Goal: Task Accomplishment & Management: Manage account settings

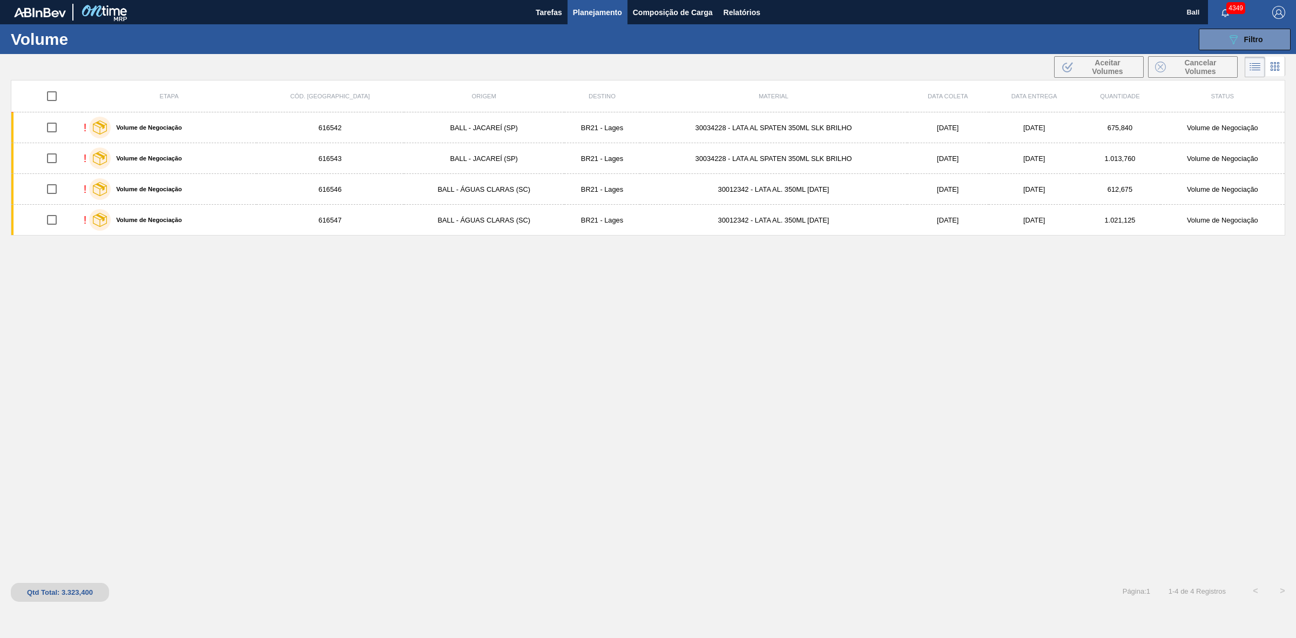
click at [635, 422] on div "Etapa Cód. Pedido Origem Destino Material Data coleta Data entrega Quantidade S…" at bounding box center [648, 328] width 1274 height 497
click at [913, 368] on div "Etapa Cód. Pedido Origem Destino Material Data coleta Data entrega Quantidade S…" at bounding box center [648, 328] width 1274 height 497
drag, startPoint x: 913, startPoint y: 368, endPoint x: 754, endPoint y: 346, distance: 160.3
click at [640, 491] on div "Etapa Cód. Pedido Origem Destino Material Data coleta Data entrega Quantidade S…" at bounding box center [648, 328] width 1274 height 497
drag, startPoint x: 501, startPoint y: 424, endPoint x: 379, endPoint y: 382, distance: 129.3
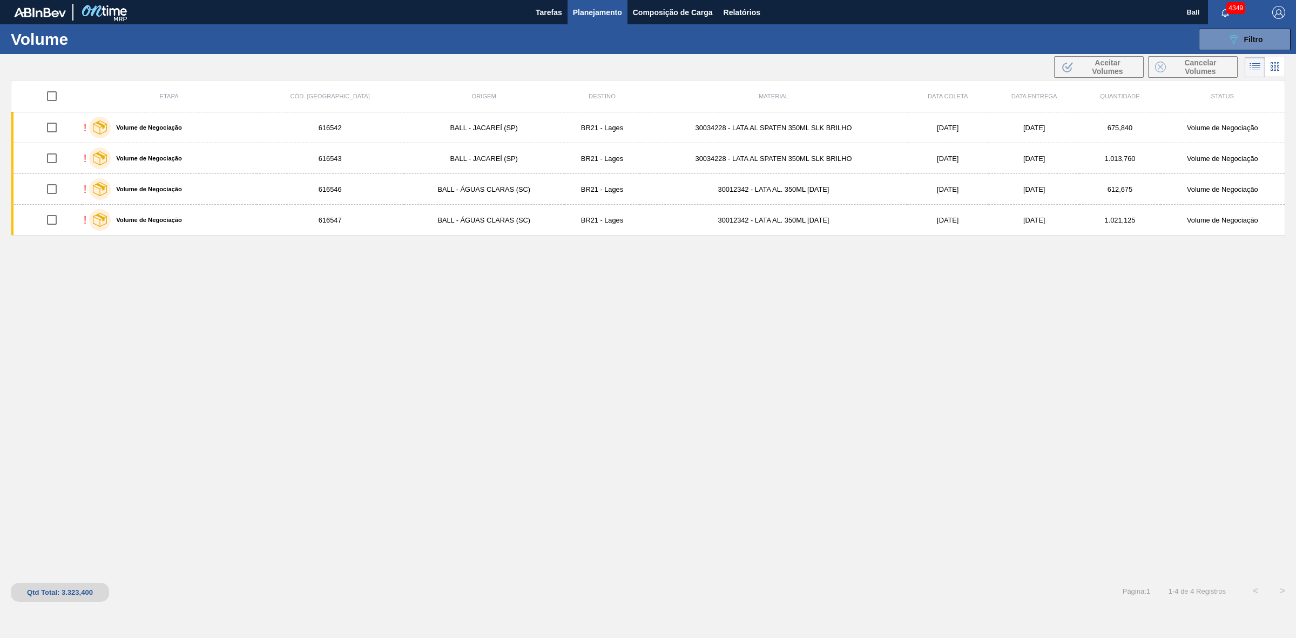
click at [646, 450] on div "Etapa Cód. Pedido Origem Destino Material Data coleta Data entrega Quantidade S…" at bounding box center [648, 328] width 1274 height 497
click at [754, 476] on div "Etapa Cód. Pedido Origem Destino Material Data coleta Data entrega Quantidade S…" at bounding box center [648, 328] width 1274 height 497
click at [1111, 382] on div "Etapa Cód. Pedido Origem Destino Material Data coleta Data entrega Quantidade S…" at bounding box center [648, 328] width 1274 height 497
drag, startPoint x: 1106, startPoint y: 378, endPoint x: 846, endPoint y: 349, distance: 261.8
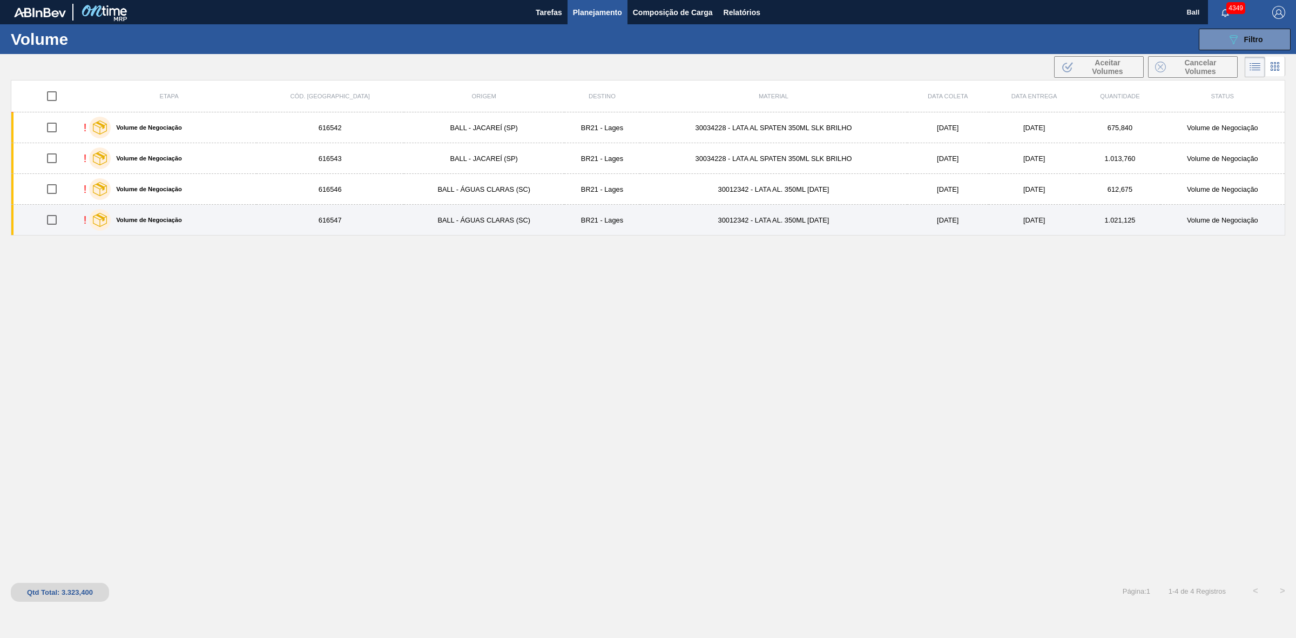
drag, startPoint x: 603, startPoint y: 255, endPoint x: 341, endPoint y: 231, distance: 263.5
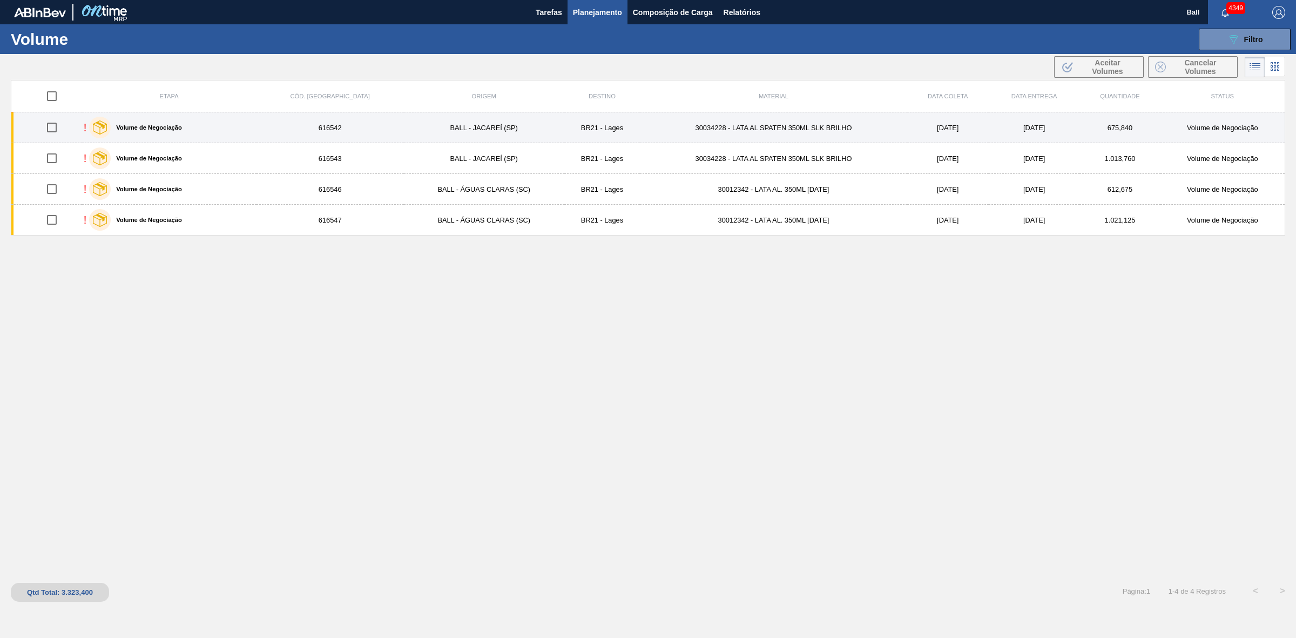
click at [273, 131] on td "616542" at bounding box center [329, 127] width 147 height 31
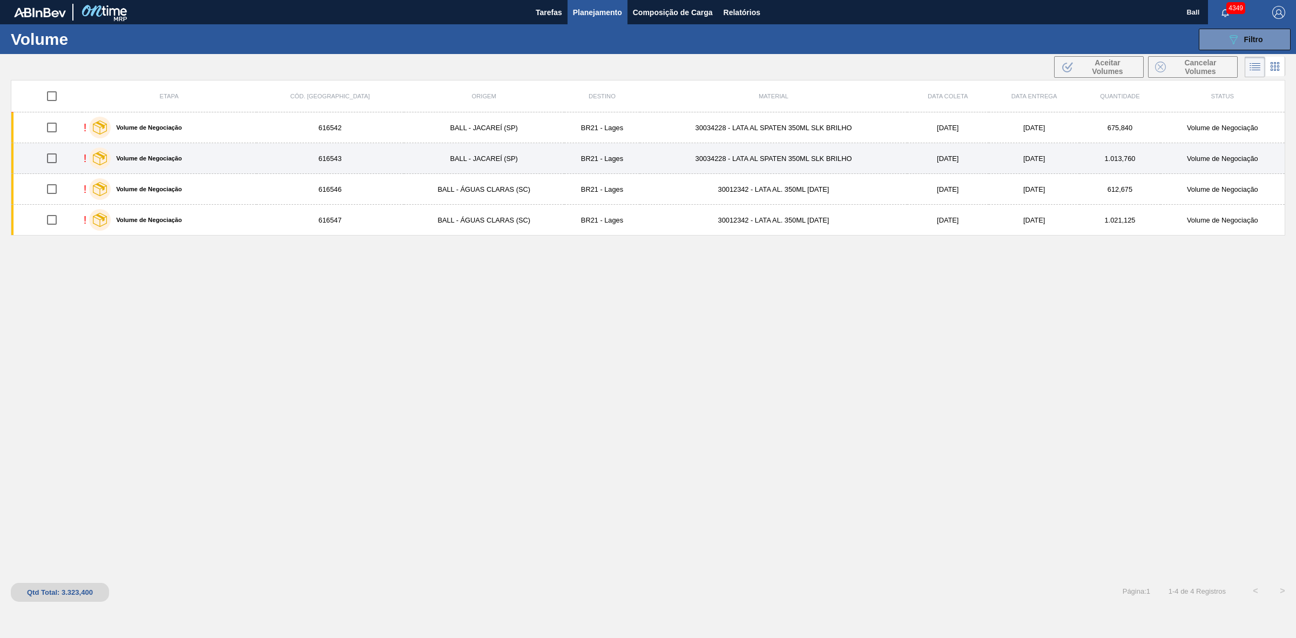
click at [271, 163] on td "616543" at bounding box center [329, 158] width 147 height 31
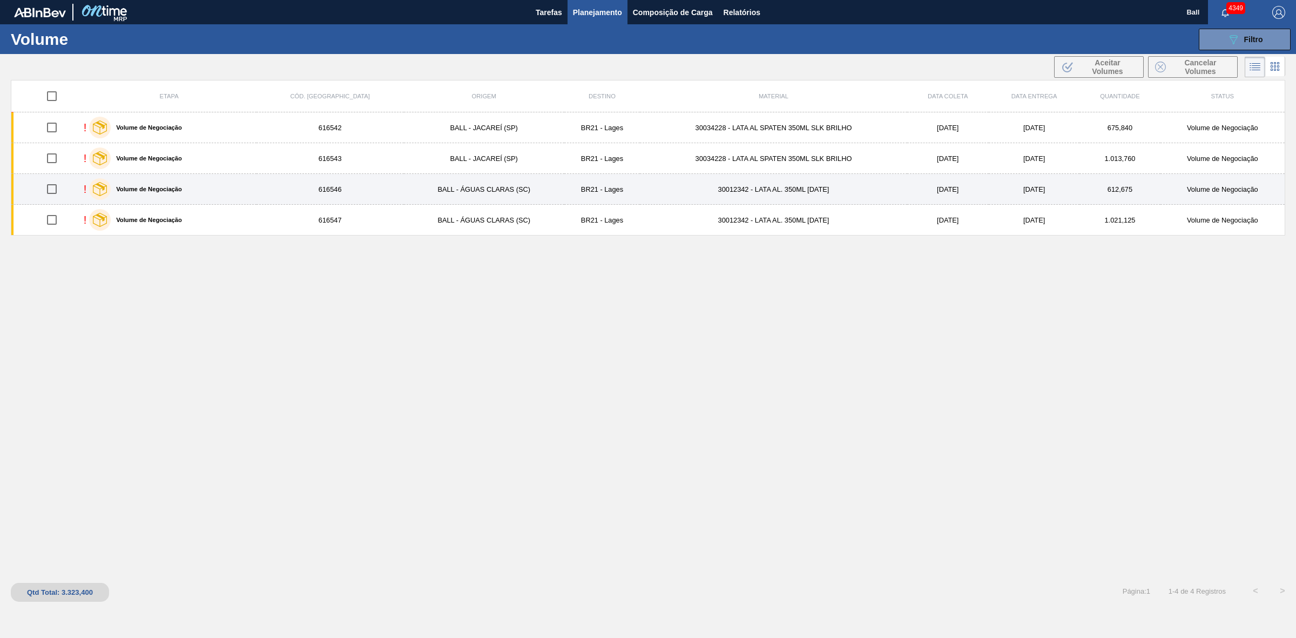
click at [270, 192] on td "616546" at bounding box center [329, 189] width 147 height 31
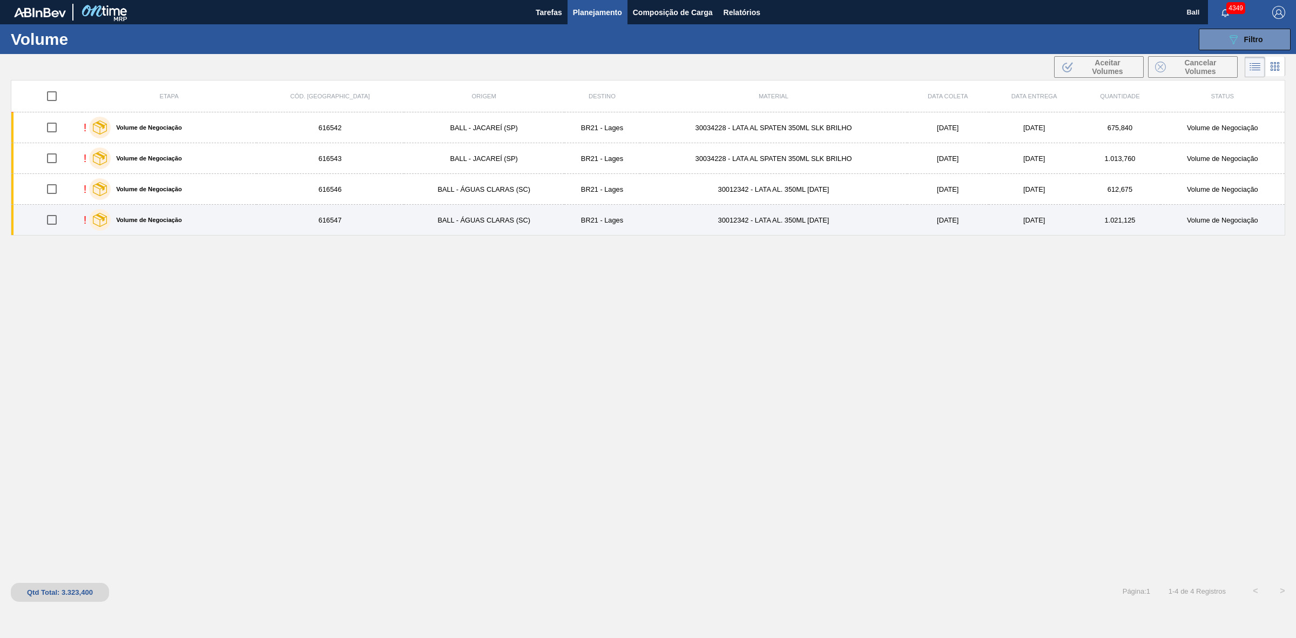
click at [256, 220] on td "! Volume de Negociação" at bounding box center [169, 220] width 174 height 31
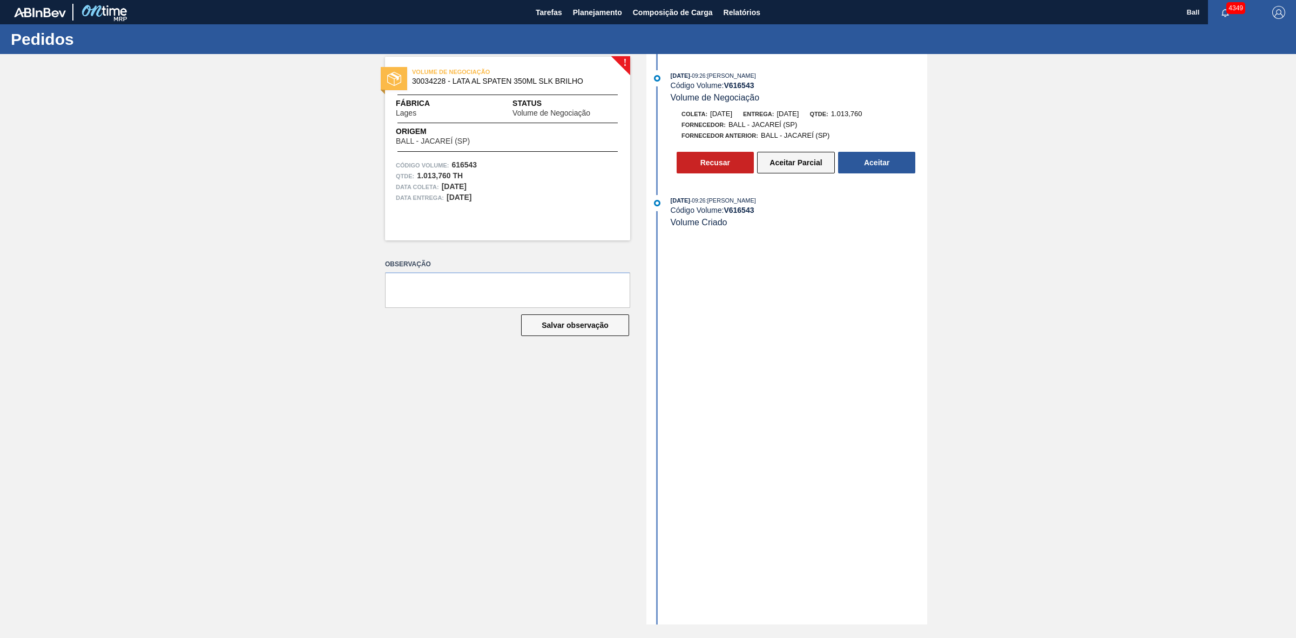
click at [790, 163] on button "Aceitar Parcial" at bounding box center [796, 163] width 78 height 22
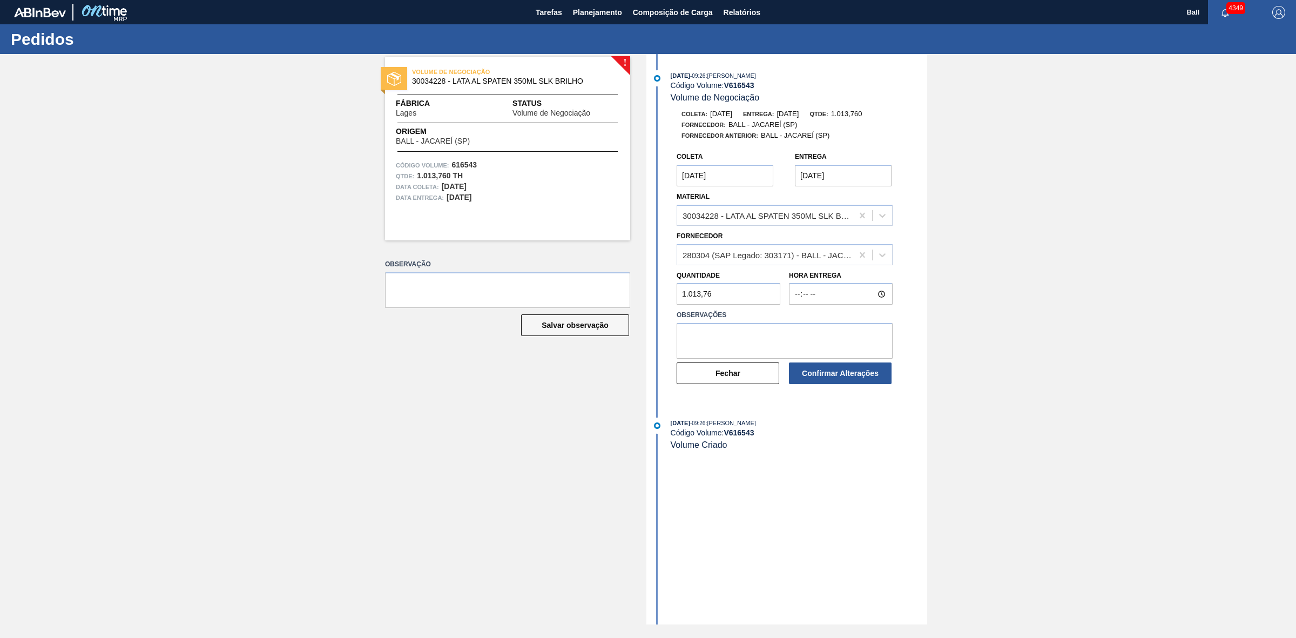
drag, startPoint x: 455, startPoint y: 449, endPoint x: 477, endPoint y: 439, distance: 24.4
click at [455, 449] on div "! VOLUME DE NEGOCIAÇÃO 30034228 - LATA AL SPATEN 350ML SLK BRILHO Fábrica Lages…" at bounding box center [499, 339] width 261 height 570
click at [814, 344] on textarea at bounding box center [785, 341] width 216 height 36
click at [719, 335] on textarea at bounding box center [785, 341] width 216 height 36
click at [725, 335] on textarea "OK por BROD" at bounding box center [785, 341] width 216 height 36
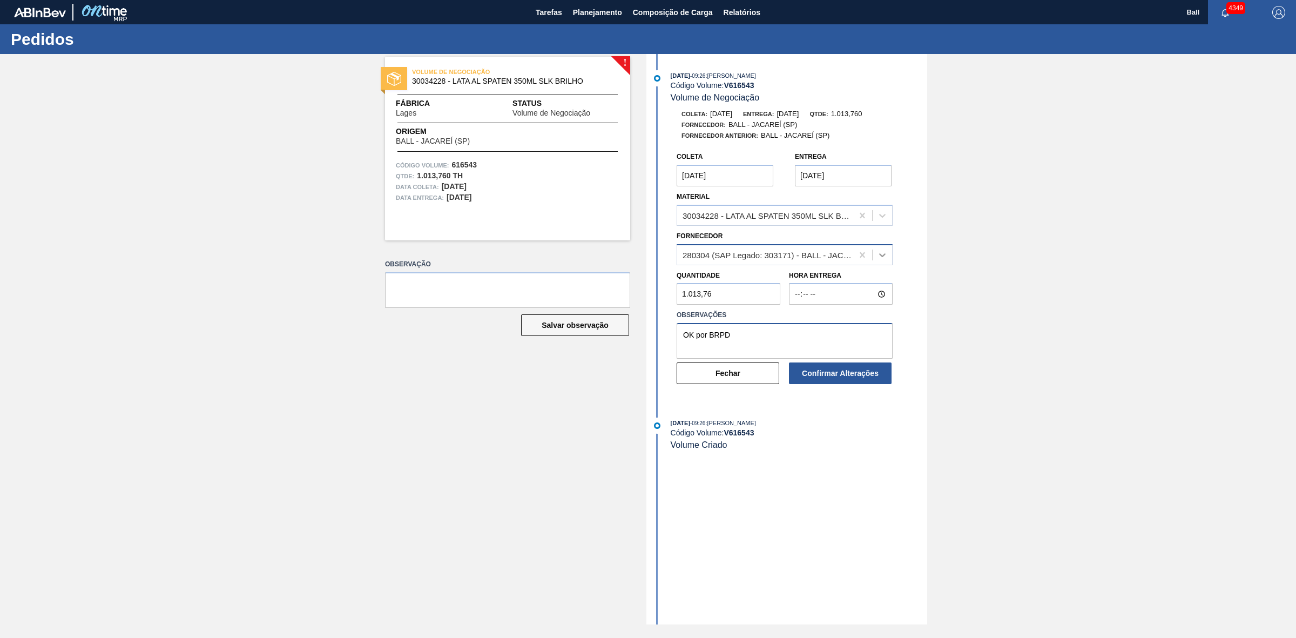
type textarea "OK por BRPD"
click at [877, 258] on icon at bounding box center [882, 254] width 11 height 11
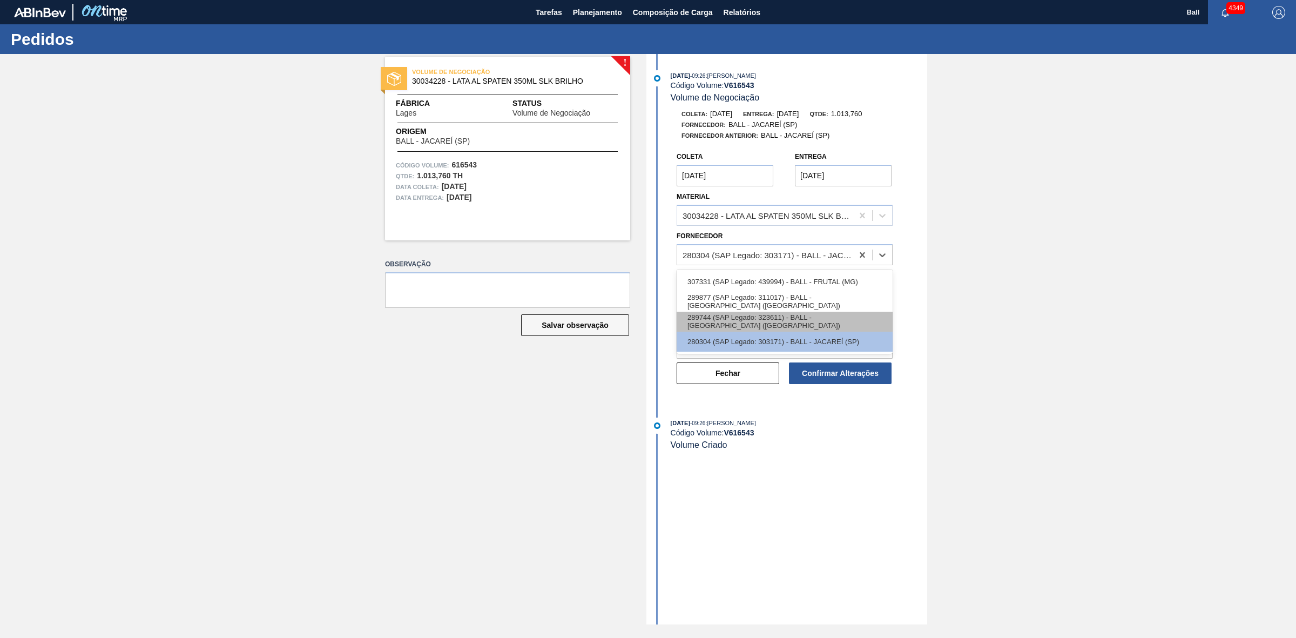
drag, startPoint x: 864, startPoint y: 312, endPoint x: 864, endPoint y: 317, distance: 5.9
click at [864, 317] on div "307331 (SAP Legado: 439994) - BALL - FRUTAL (MG) 289877 (SAP Legado: 311017) - …" at bounding box center [785, 311] width 216 height 84
click at [864, 317] on div "289744 (SAP Legado: 323611) - BALL - [GEOGRAPHIC_DATA] ([GEOGRAPHIC_DATA])" at bounding box center [785, 322] width 216 height 20
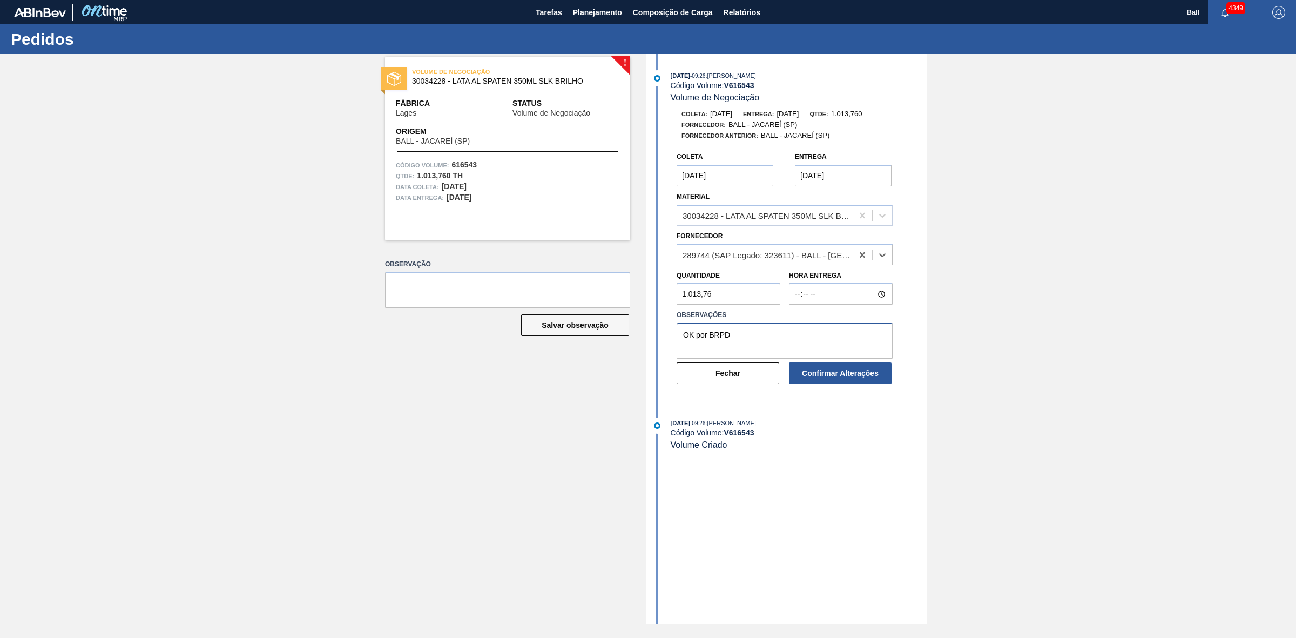
click at [856, 339] on textarea "OK por BRPD" at bounding box center [785, 341] width 216 height 36
click at [839, 375] on button "Confirmar Alterações" at bounding box center [840, 373] width 103 height 22
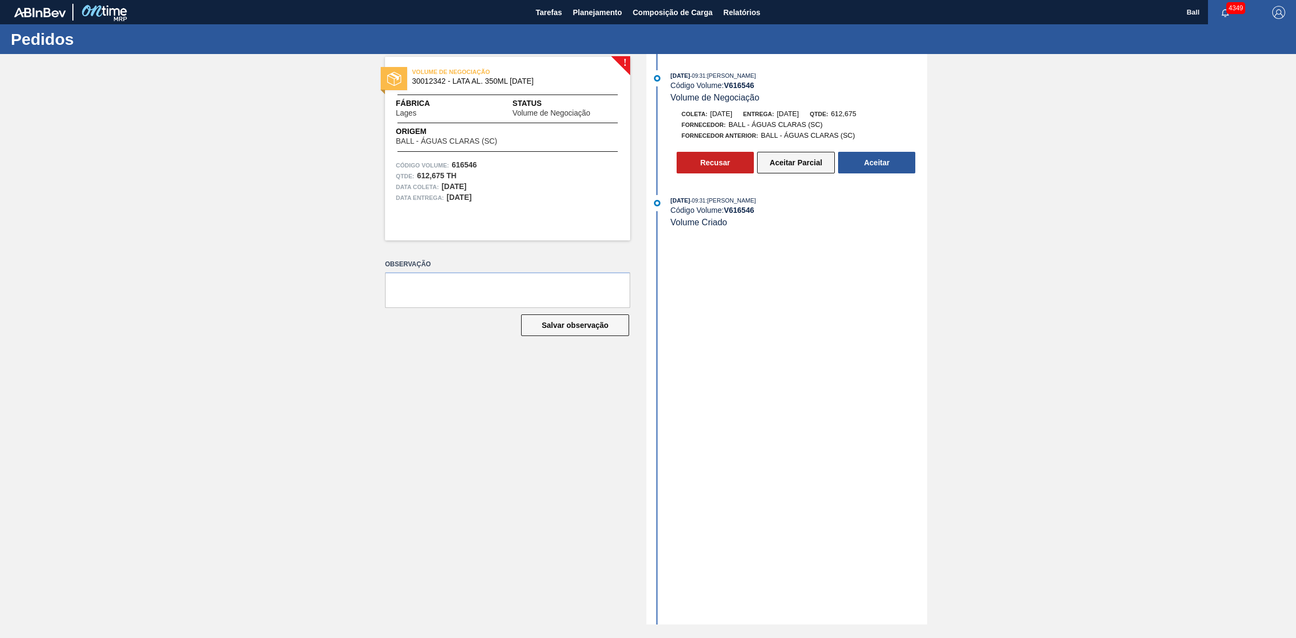
click at [795, 168] on button "Aceitar Parcial" at bounding box center [796, 163] width 78 height 22
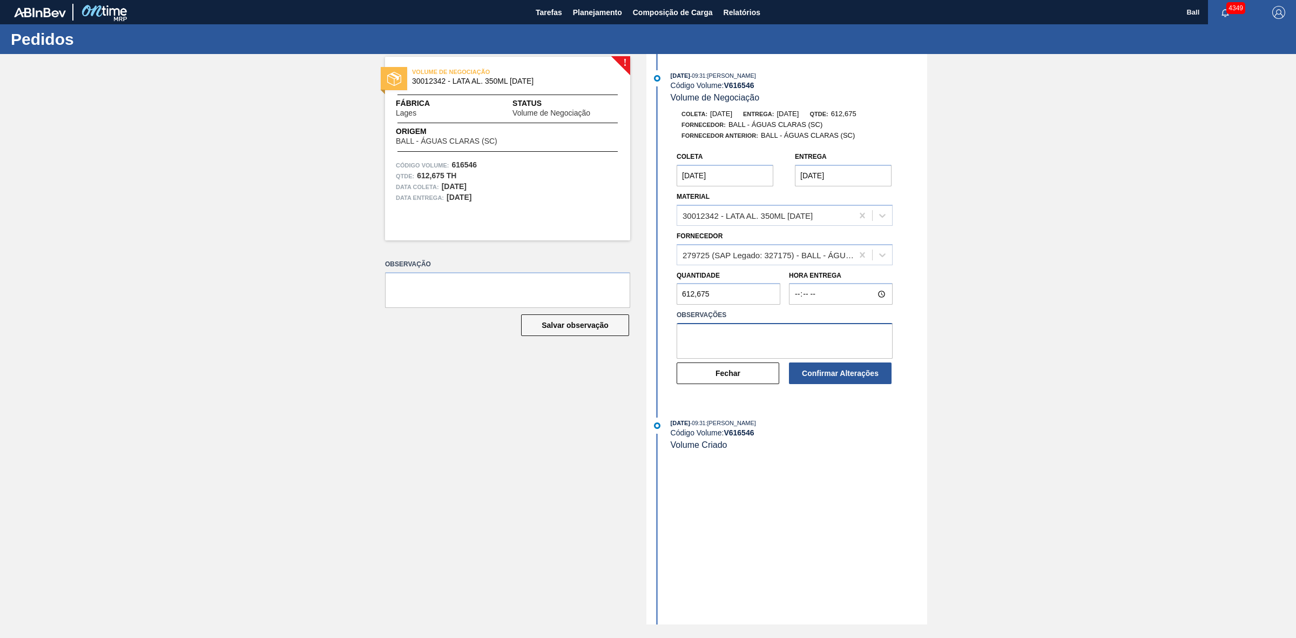
click at [786, 333] on textarea at bounding box center [785, 341] width 216 height 36
paste textarea "OK, para avaliação, atentar a linha em [GEOGRAPHIC_DATA] podendo haver alteraçã…"
type textarea "OK, para avaliação, atentar a linha em [GEOGRAPHIC_DATA] podendo haver alteraçã…"
click at [857, 377] on button "Confirmar Alterações" at bounding box center [840, 373] width 103 height 22
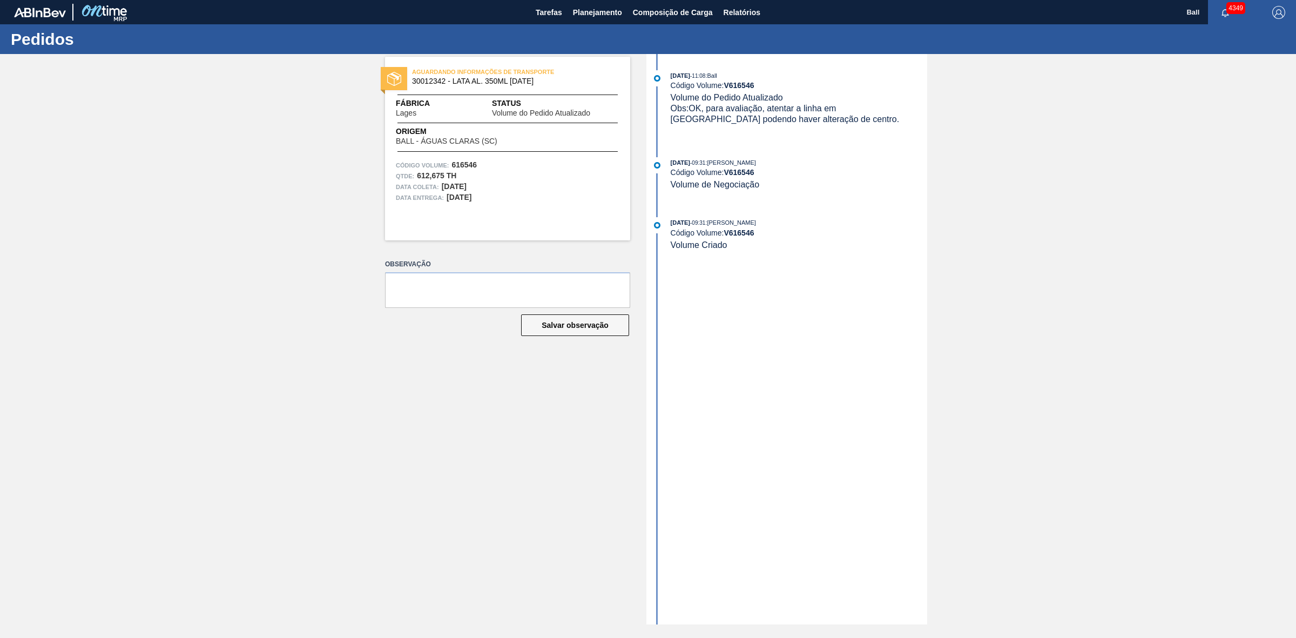
click at [793, 250] on div "18/08/2025 - 09:31 : BRUNO DE MELLO DUARTE Código Volume: V 616546 Volume Criado" at bounding box center [799, 233] width 256 height 33
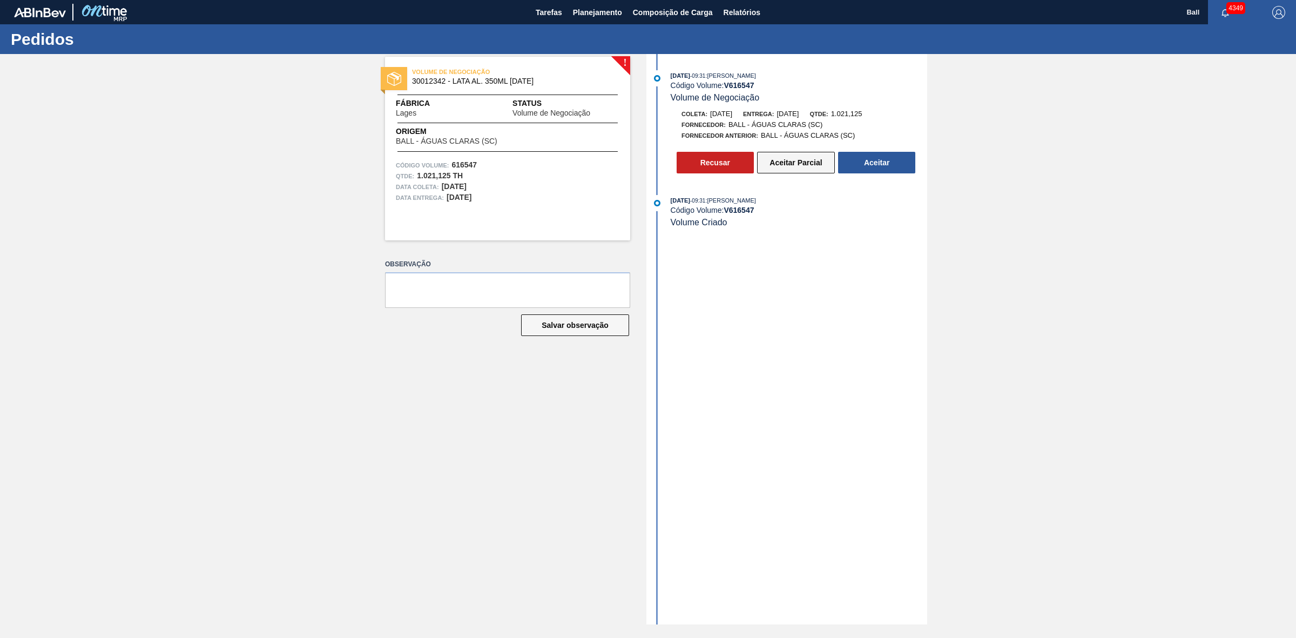
click at [792, 166] on button "Aceitar Parcial" at bounding box center [796, 163] width 78 height 22
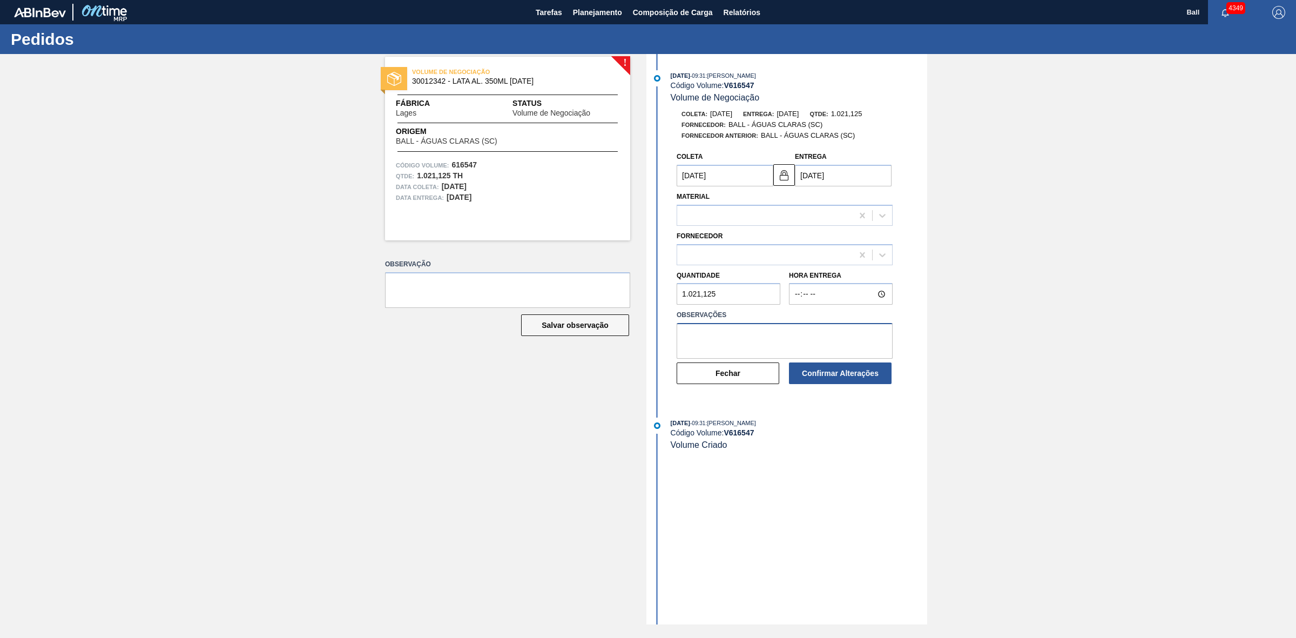
click at [753, 351] on textarea at bounding box center [785, 341] width 216 height 36
click at [881, 257] on icon at bounding box center [882, 255] width 6 height 4
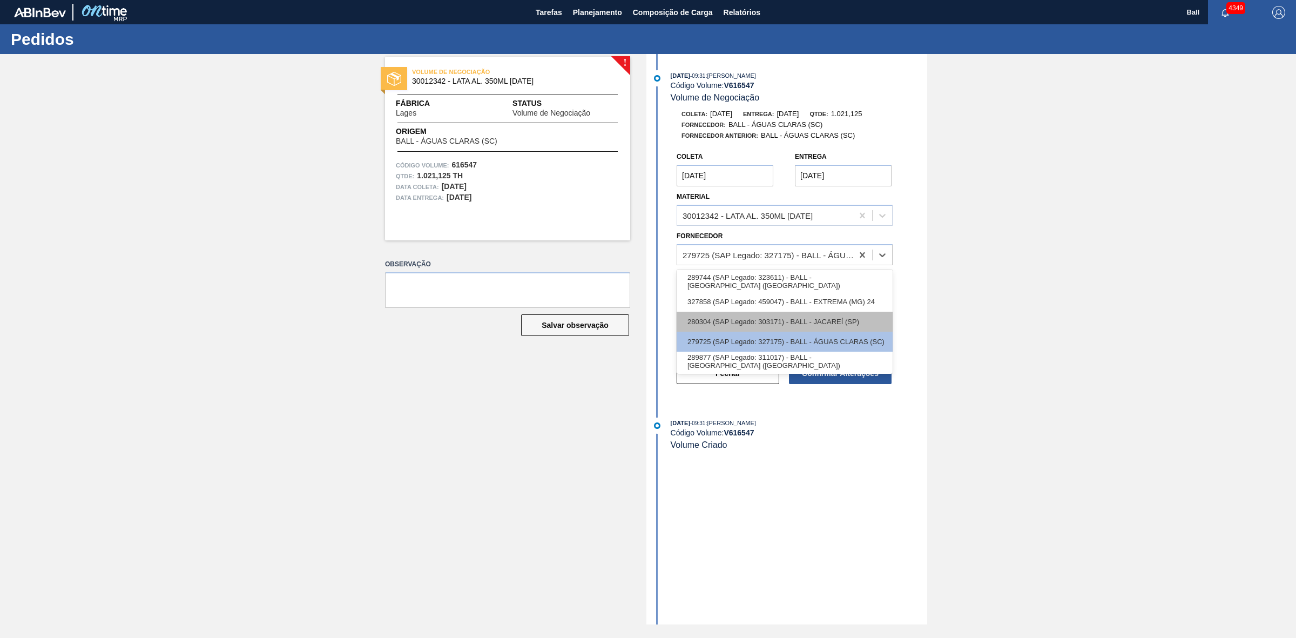
click at [855, 320] on div "280304 (SAP Legado: 303171) - BALL - JACAREÍ (SP)" at bounding box center [785, 322] width 216 height 20
click at [884, 255] on icon at bounding box center [882, 255] width 6 height 4
click at [855, 335] on div "279725 (SAP Legado: 327175) - BALL - ÁGUAS CLARAS (SC)" at bounding box center [785, 342] width 216 height 20
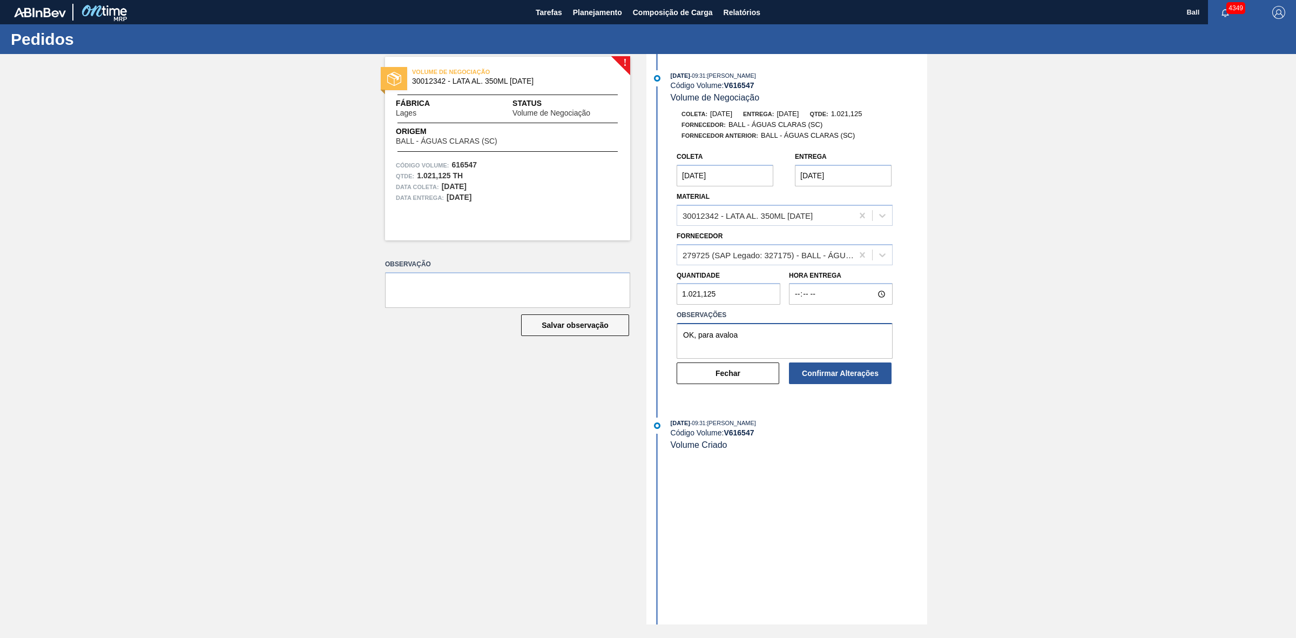
click at [821, 341] on textarea "OK, para avaloa" at bounding box center [785, 341] width 216 height 36
click at [740, 340] on textarea "OK, para avaliação, atentar a linha em Rampa podendo haver alteração de centro." at bounding box center [785, 341] width 216 height 36
type textarea "OK, para avaliação, atentar a linha em Rampa podendo haver alteração de centro."
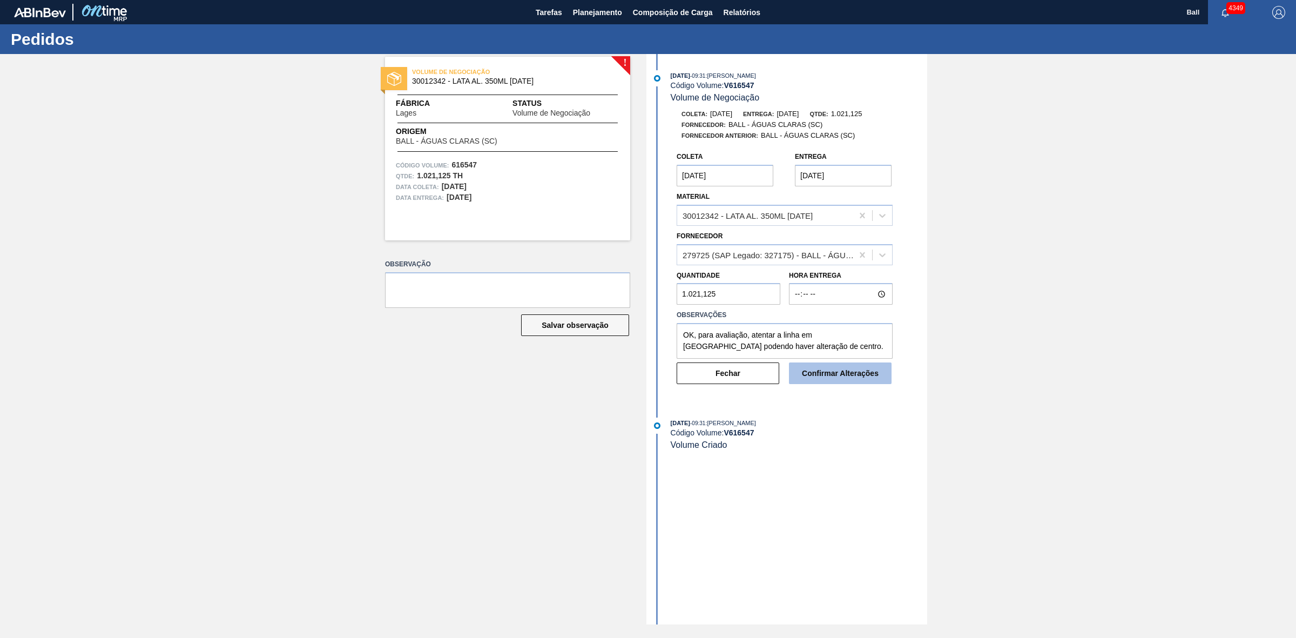
click at [825, 379] on button "Confirmar Alterações" at bounding box center [840, 373] width 103 height 22
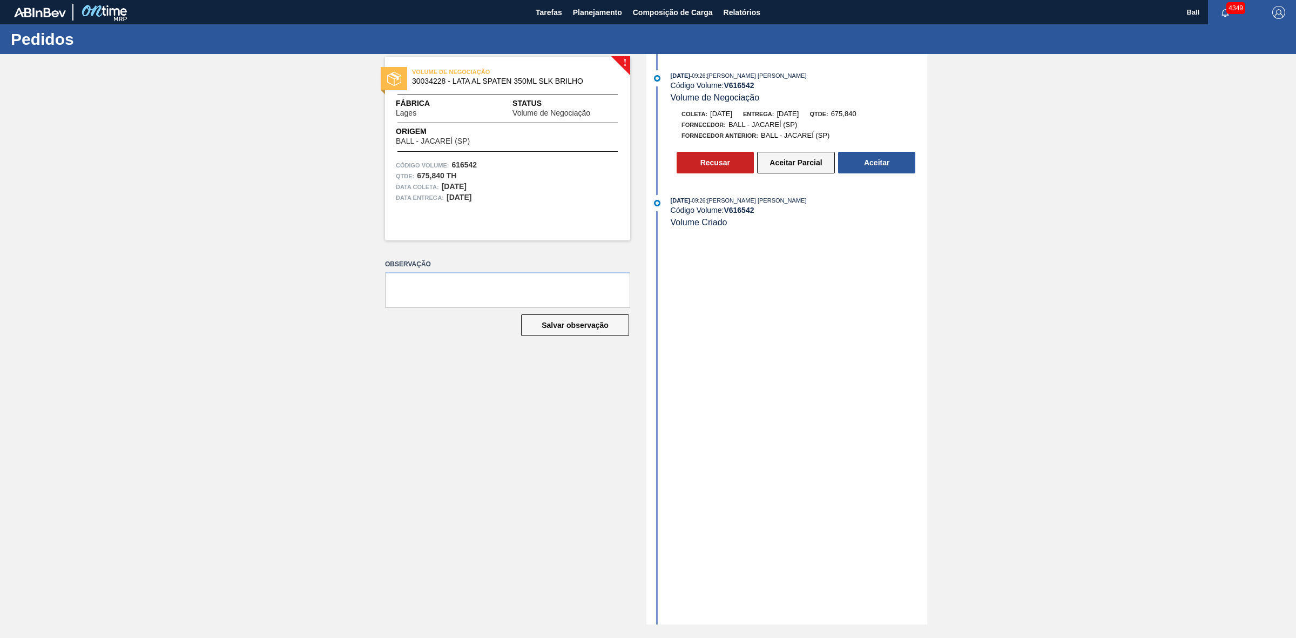
click at [808, 166] on button "Aceitar Parcial" at bounding box center [796, 163] width 78 height 22
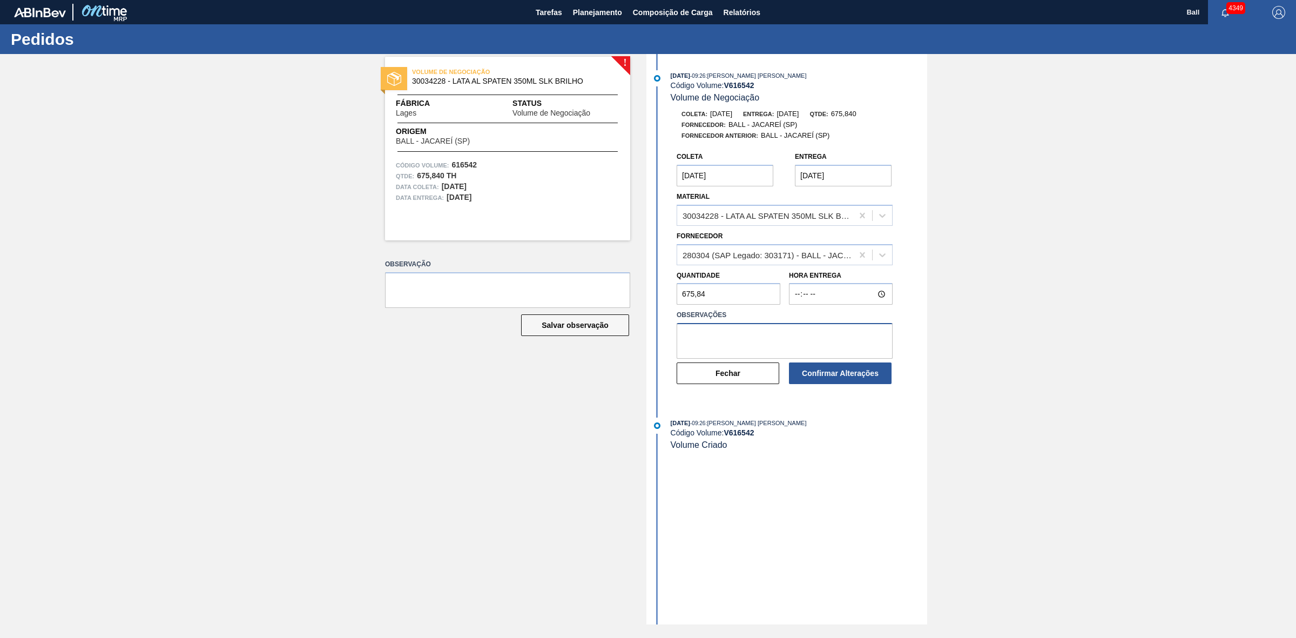
click at [708, 347] on textarea at bounding box center [785, 341] width 216 height 36
paste textarea "CAABTER-20-089B40"
type textarea "CAABTER-20-089B40"
type textarea "OK, POR POUSO, PARA AVALIAÇÃO NO CORTE"
click at [896, 255] on div "Fornecedor 280304 (SAP Legado: 303171) - BALL - JACAREÍ (SP)" at bounding box center [784, 246] width 225 height 37
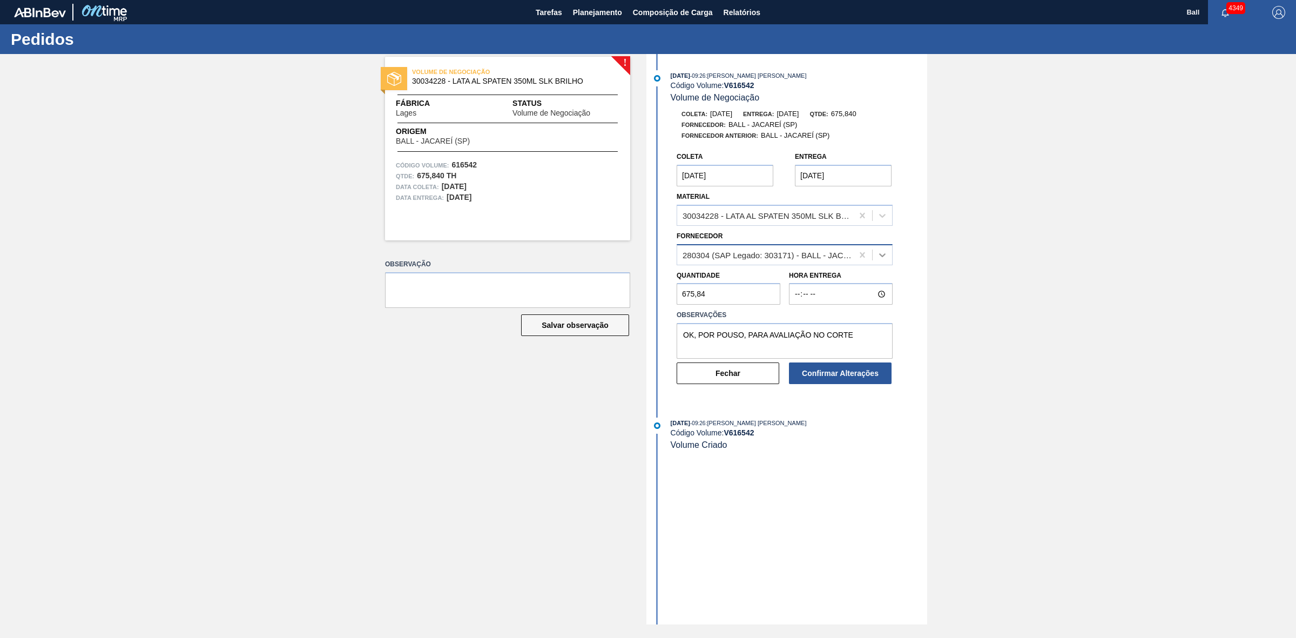
click at [883, 256] on icon at bounding box center [882, 255] width 6 height 4
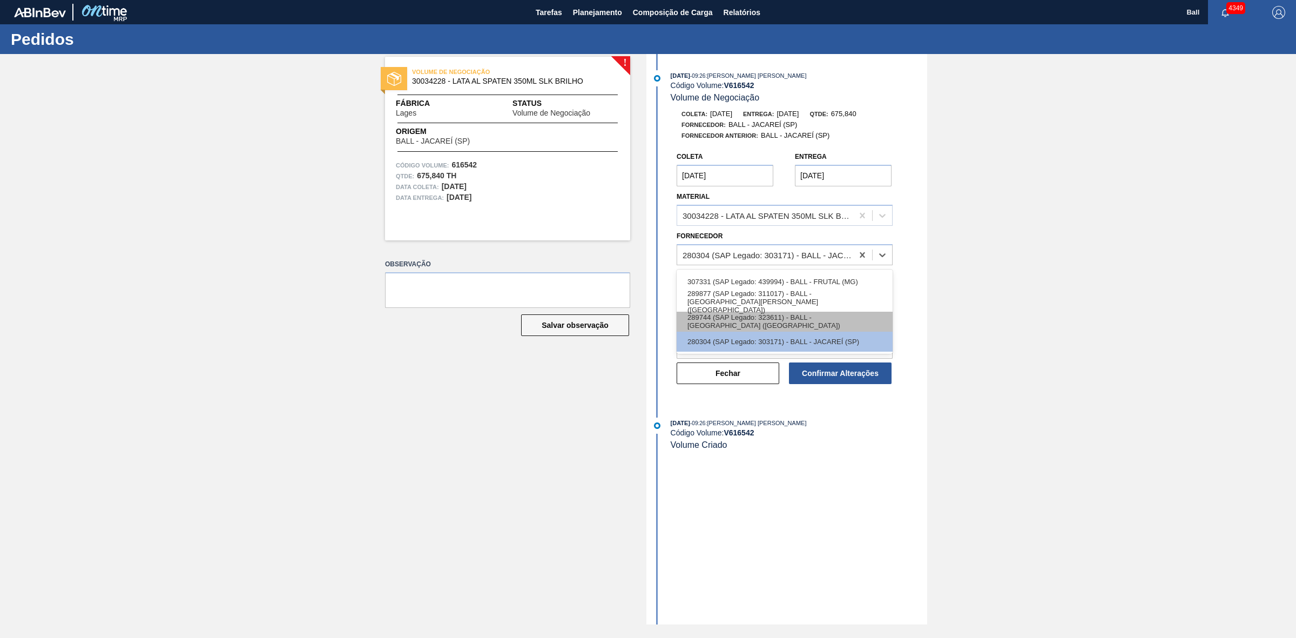
click at [843, 317] on div "289744 (SAP Legado: 323611) - BALL - POUSO ALEGRE (MG)" at bounding box center [785, 322] width 216 height 20
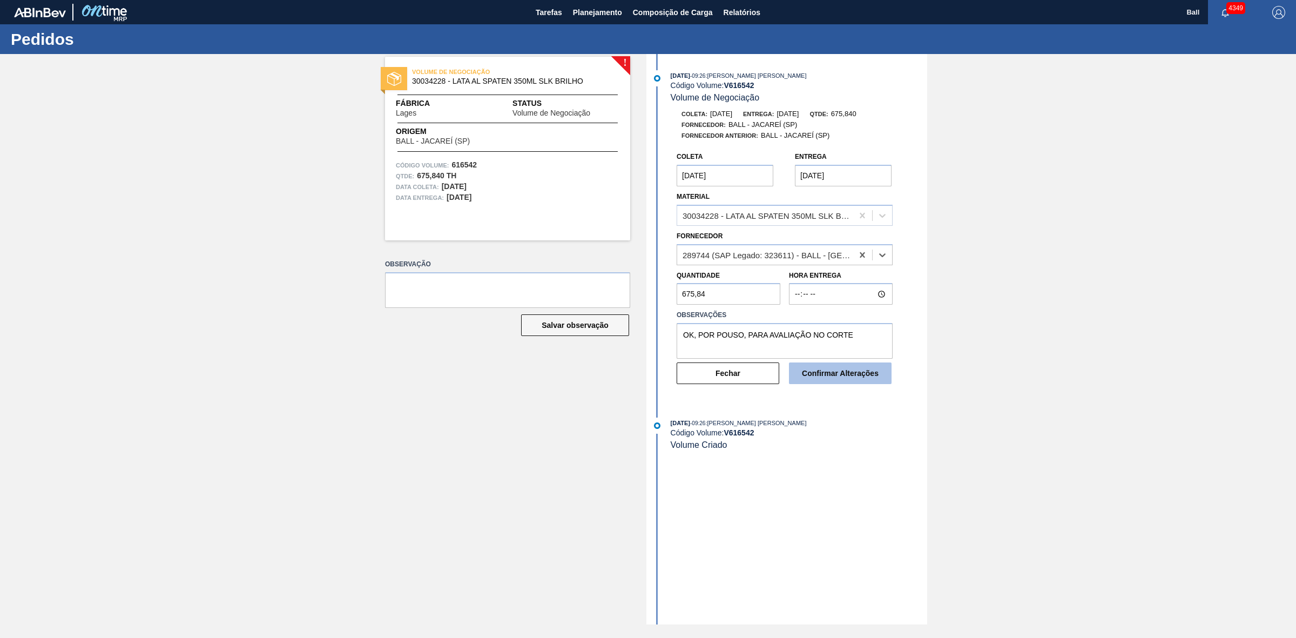
click at [830, 383] on button "Confirmar Alterações" at bounding box center [840, 373] width 103 height 22
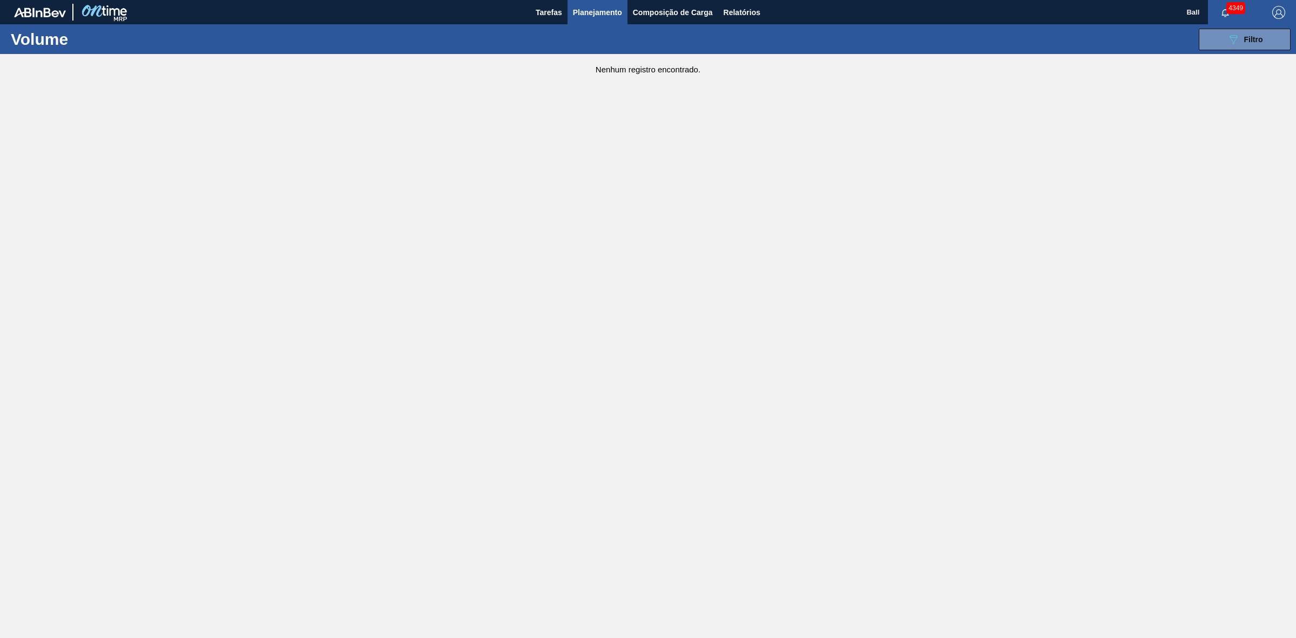
drag, startPoint x: 827, startPoint y: 370, endPoint x: 819, endPoint y: 362, distance: 11.5
click at [827, 370] on main "Tarefas Planejamento Composição de Carga Relatórios Ball 4349 Marcar todas como…" at bounding box center [648, 319] width 1296 height 638
drag, startPoint x: 803, startPoint y: 239, endPoint x: 786, endPoint y: 239, distance: 17.3
click at [803, 239] on main "Tarefas Planejamento Composição de Carga Relatórios Ball 4349 Marcar todas como…" at bounding box center [648, 319] width 1296 height 638
drag, startPoint x: 699, startPoint y: 241, endPoint x: 414, endPoint y: 179, distance: 291.8
